Goal: Register for event/course

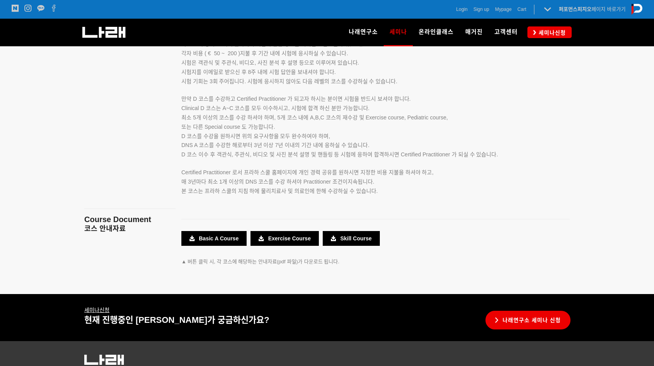
scroll to position [1360, 0]
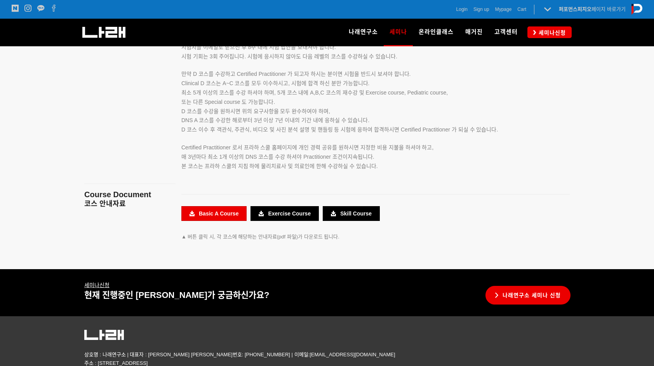
click at [196, 210] on link "Basic A Course" at bounding box center [213, 213] width 65 height 15
click at [268, 211] on link "Exercise Course" at bounding box center [285, 213] width 68 height 15
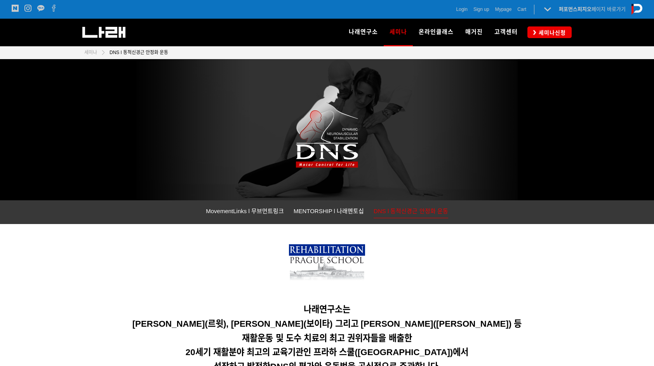
scroll to position [39, 0]
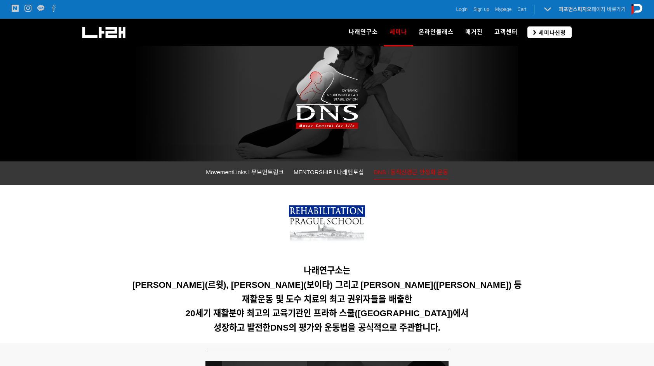
click at [558, 29] on span "세미나신청" at bounding box center [552, 33] width 30 height 8
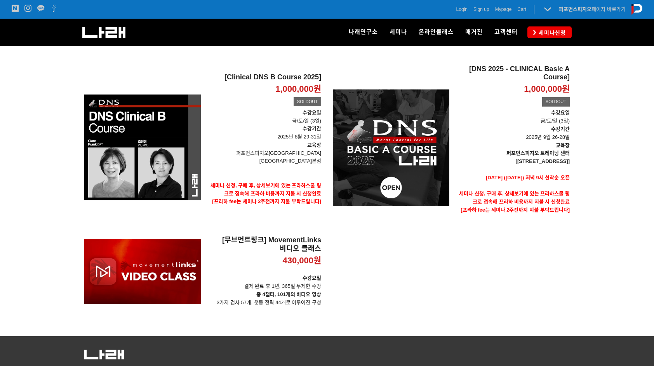
scroll to position [117, 0]
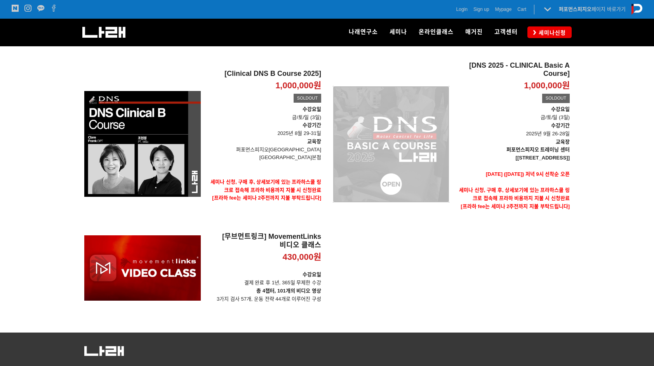
click at [390, 162] on div "[DNS 2025 - CLINICAL Basic A Course] 1,000,000원 TIME SALE SOLDOUT" at bounding box center [391, 144] width 117 height 166
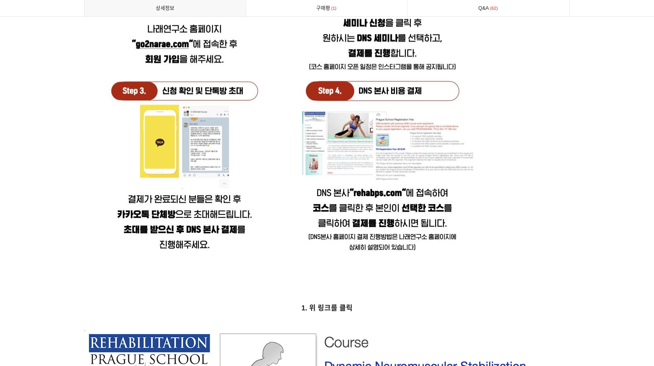
scroll to position [2448, 0]
